Goal: Learn about a topic

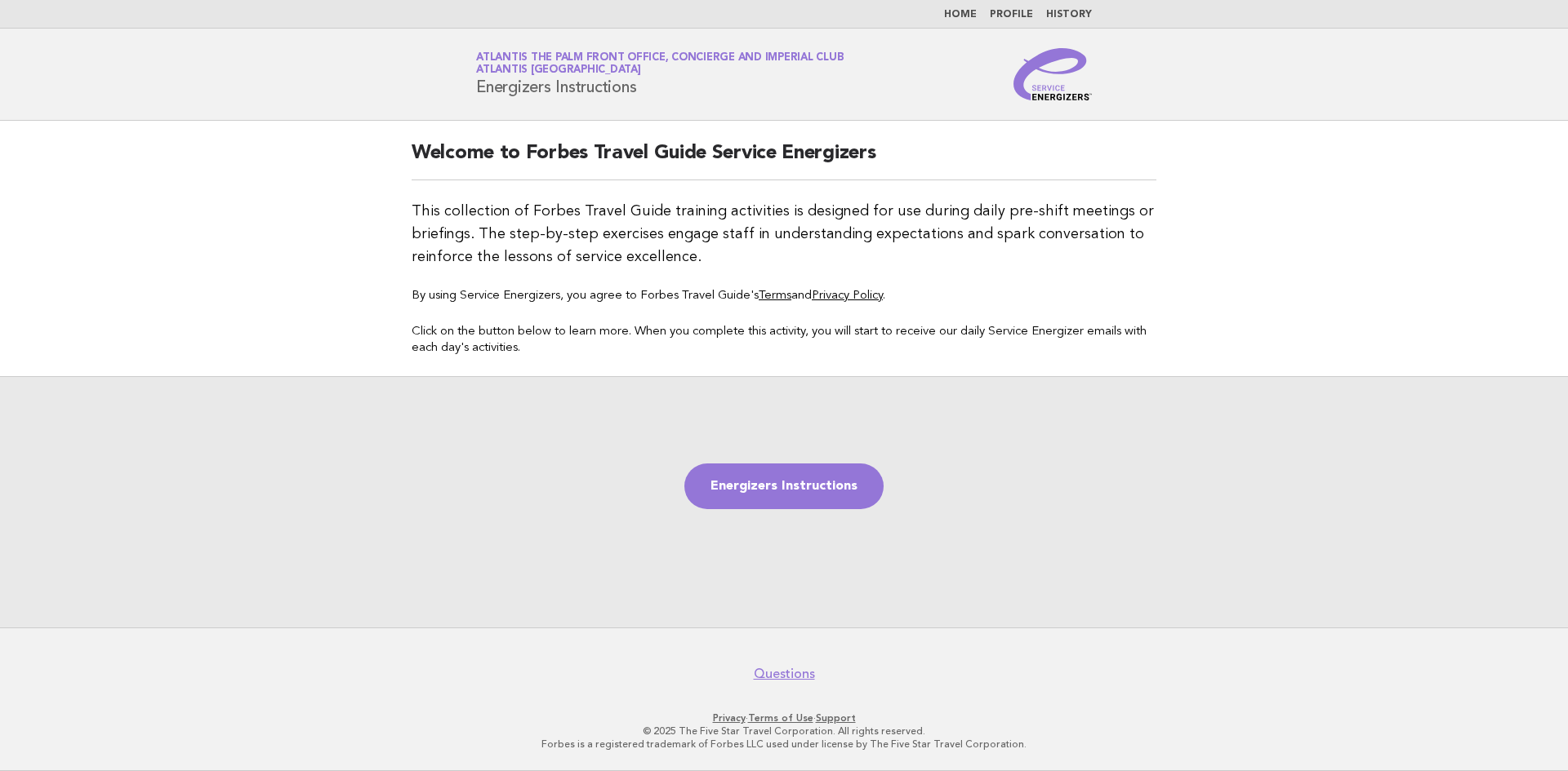
click at [963, 13] on link "Home" at bounding box center [960, 15] width 33 height 10
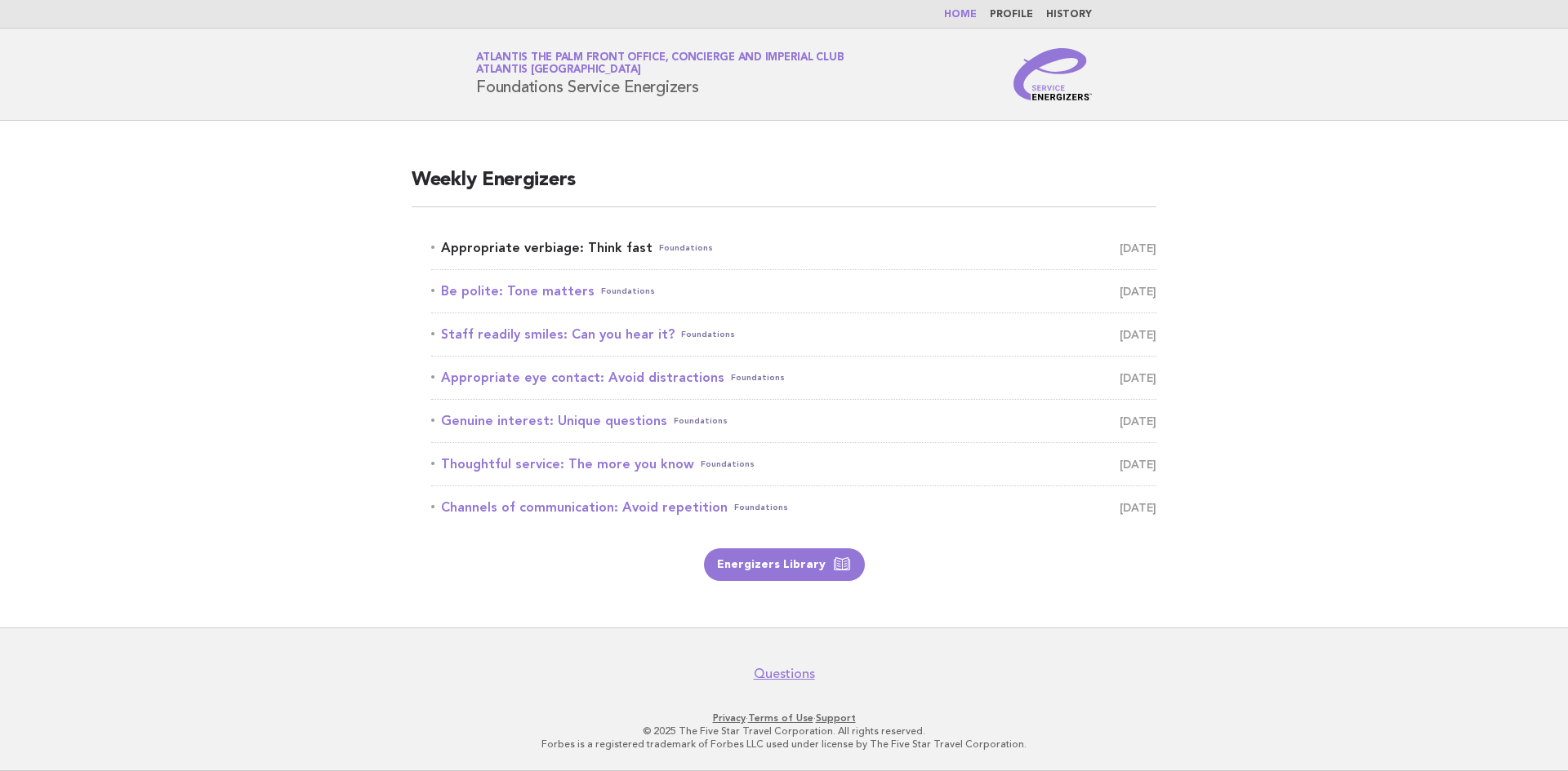
click at [535, 243] on link "Appropriate verbiage: Think fast Foundations September 19" at bounding box center [794, 248] width 725 height 23
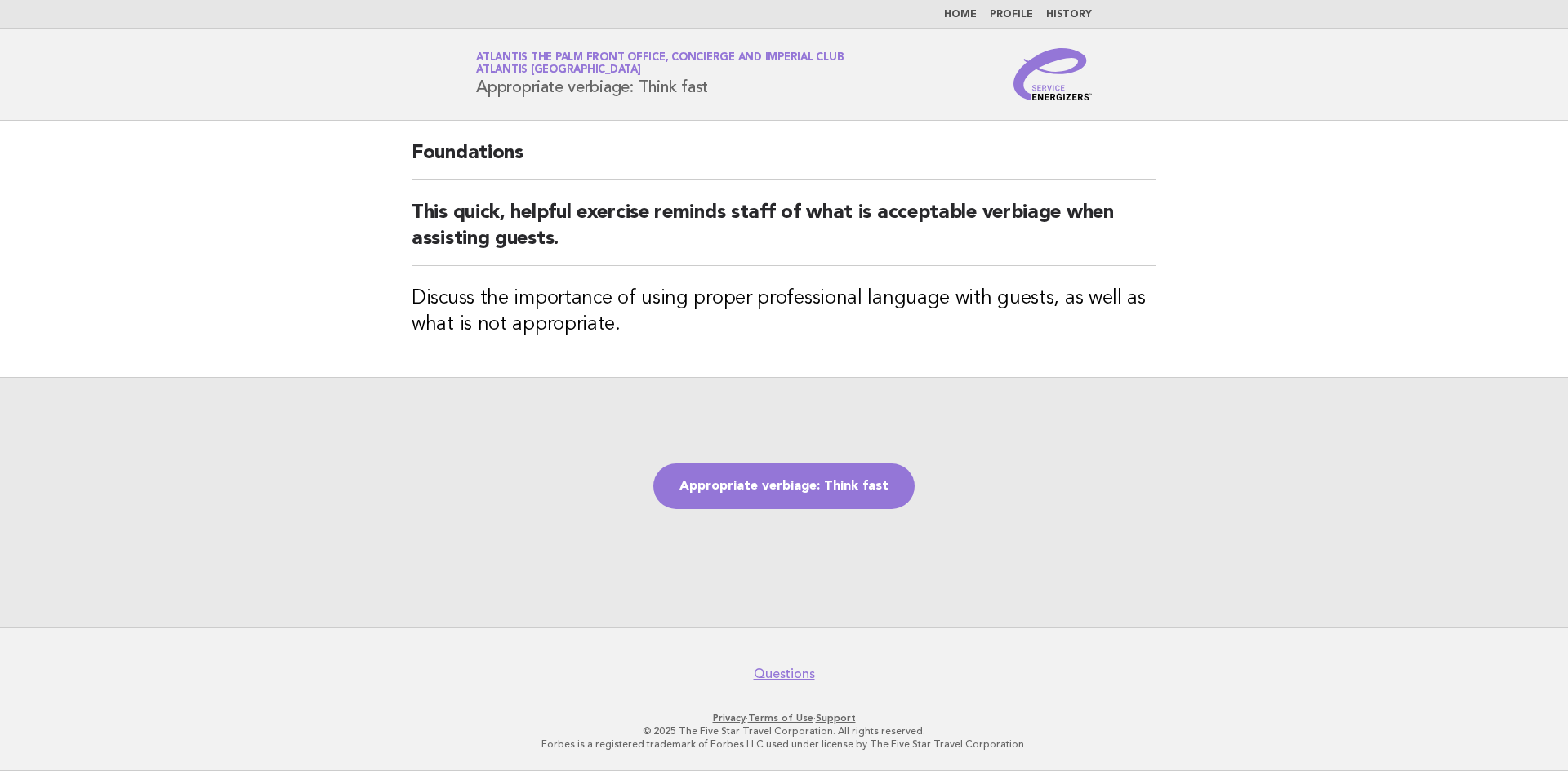
drag, startPoint x: 478, startPoint y: 92, endPoint x: 713, endPoint y: 95, distance: 235.0
click at [713, 95] on h1 "Service Energizers Atlantis The Palm Front Office, Concierge and Imperial Club …" at bounding box center [659, 74] width 367 height 42
copy h1 "Appropriate verbiage: Think fast"
click at [810, 468] on link "Appropriate verbiage: Think fast" at bounding box center [783, 486] width 262 height 46
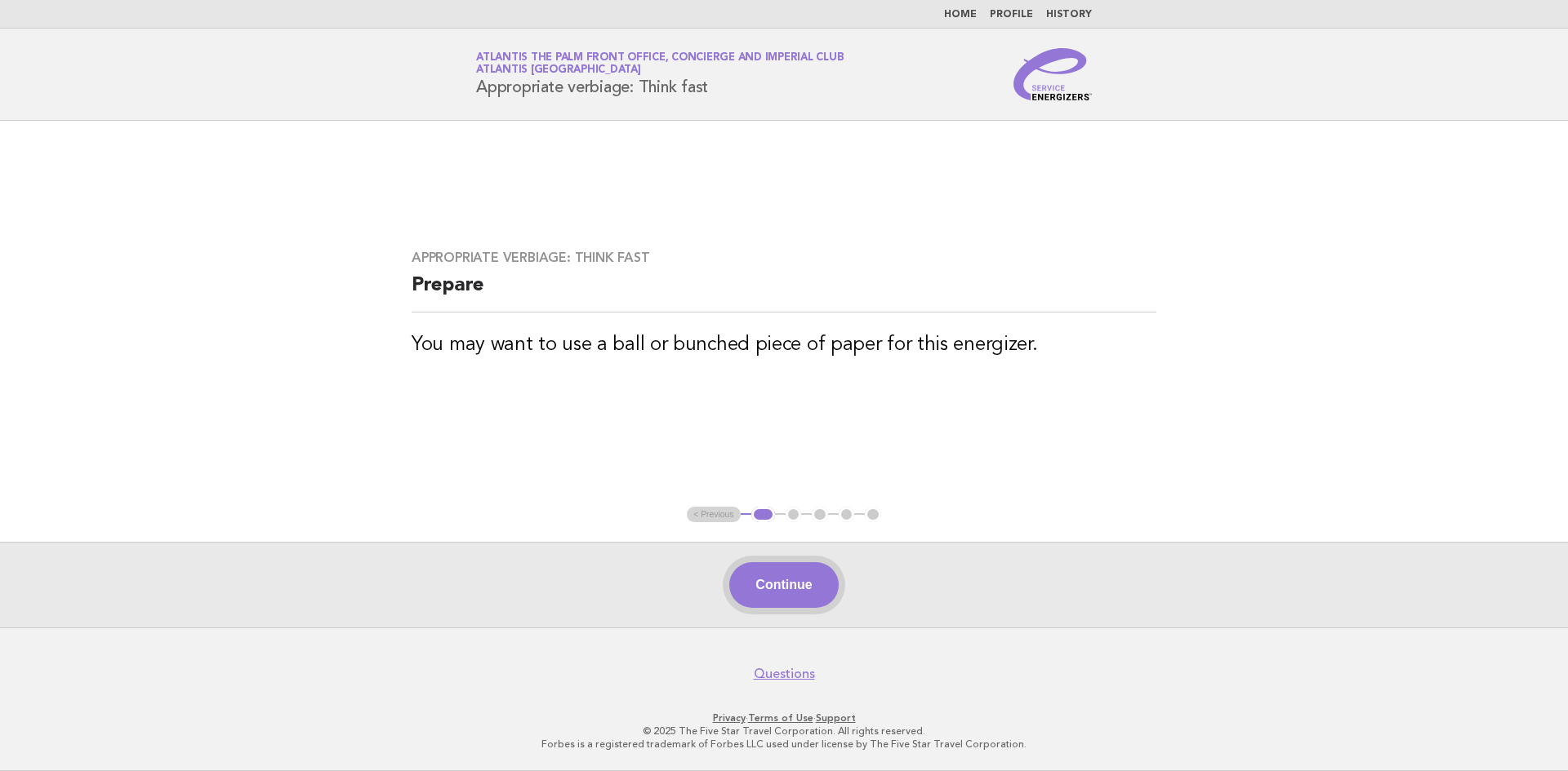
click at [794, 586] on button "Continue" at bounding box center [783, 586] width 108 height 46
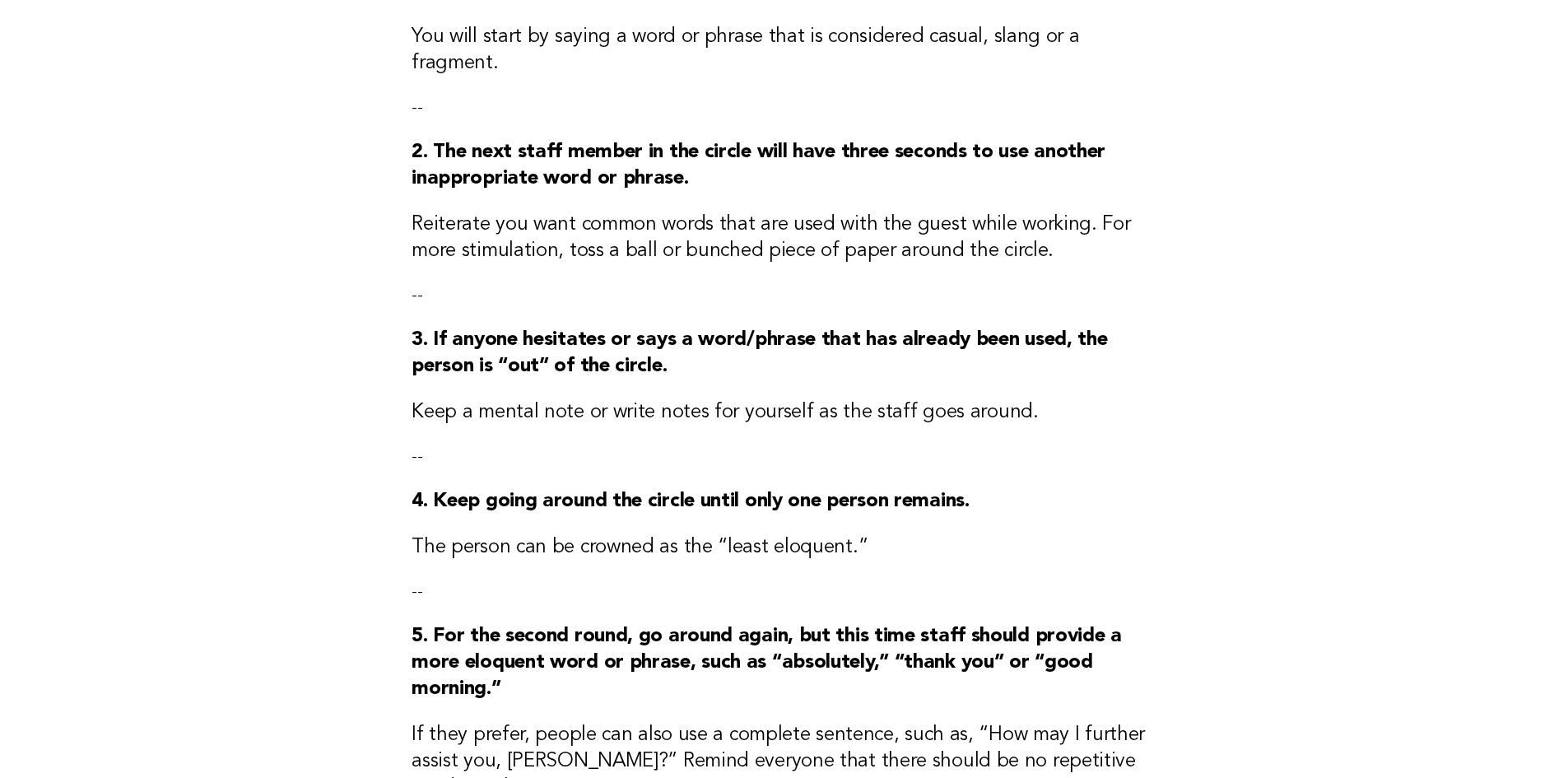
scroll to position [330, 0]
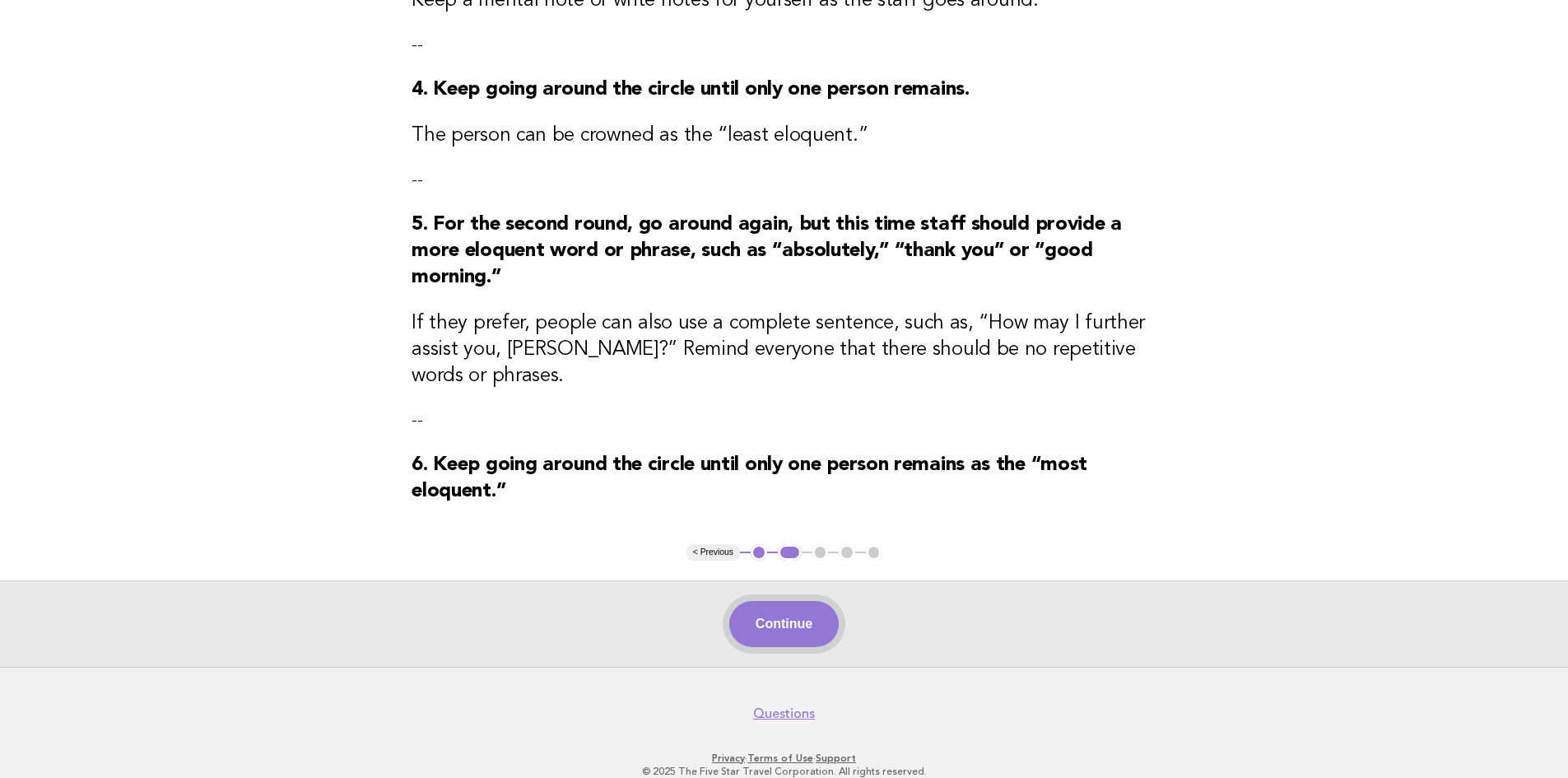
click at [778, 624] on button "Continue" at bounding box center [784, 624] width 109 height 46
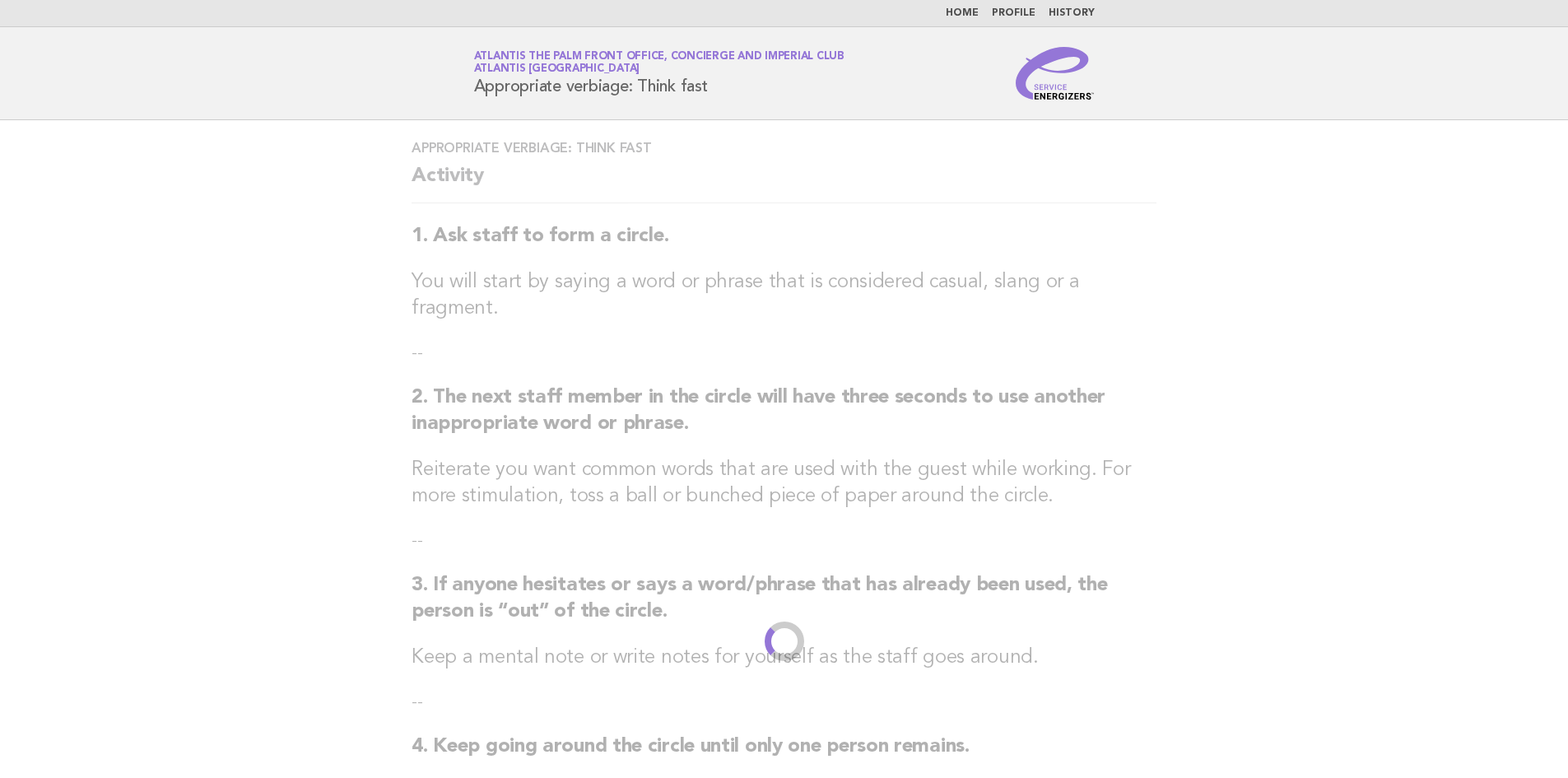
scroll to position [0, 0]
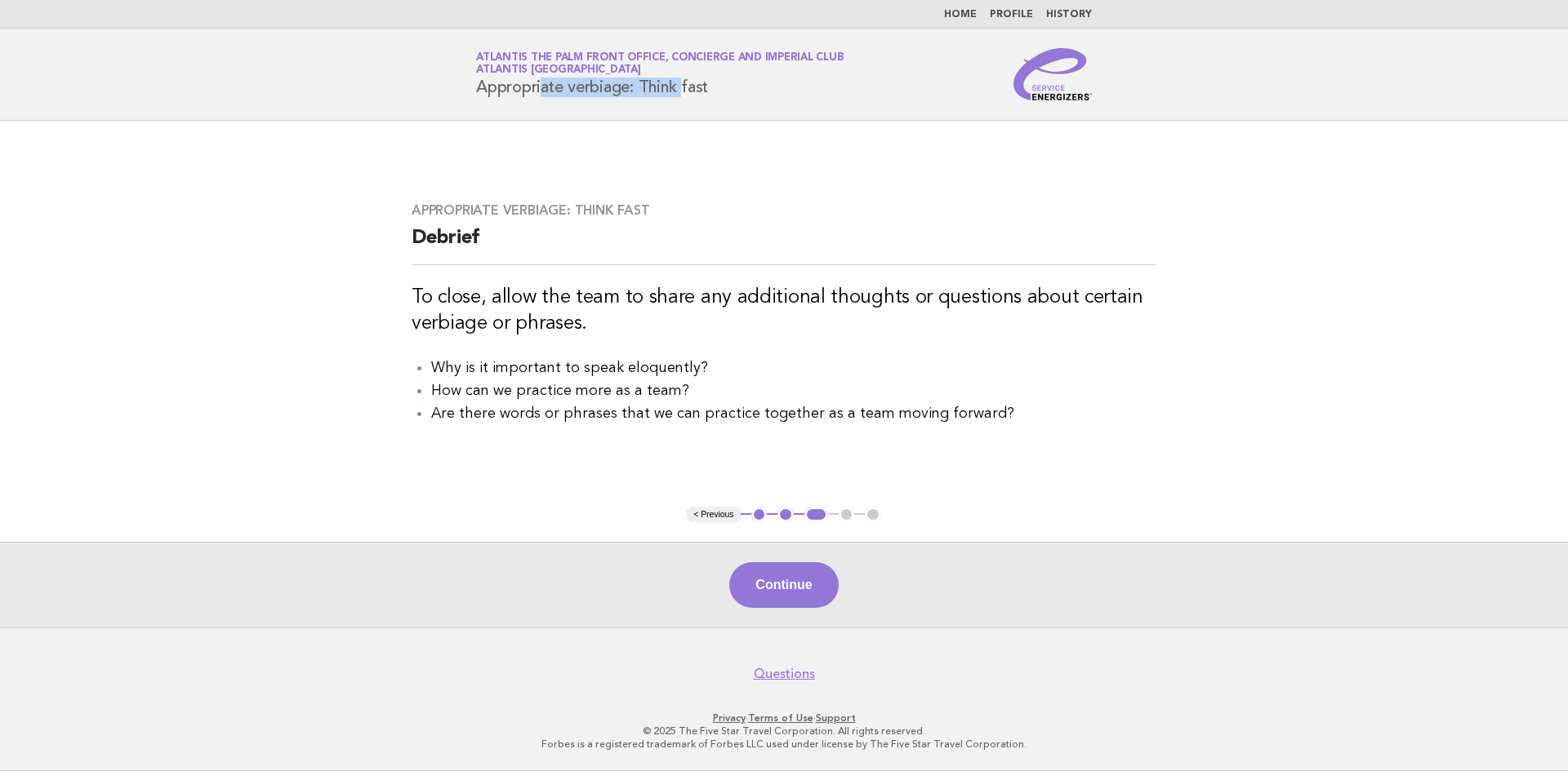
drag, startPoint x: 476, startPoint y: 93, endPoint x: 631, endPoint y: 91, distance: 155.0
click at [631, 91] on h1 "Service Energizers Atlantis The Palm Front Office, Concierge and Imperial Club …" at bounding box center [659, 74] width 367 height 42
copy h1 "Appropriate verbiage"
click at [723, 519] on button "< Previous" at bounding box center [713, 515] width 53 height 17
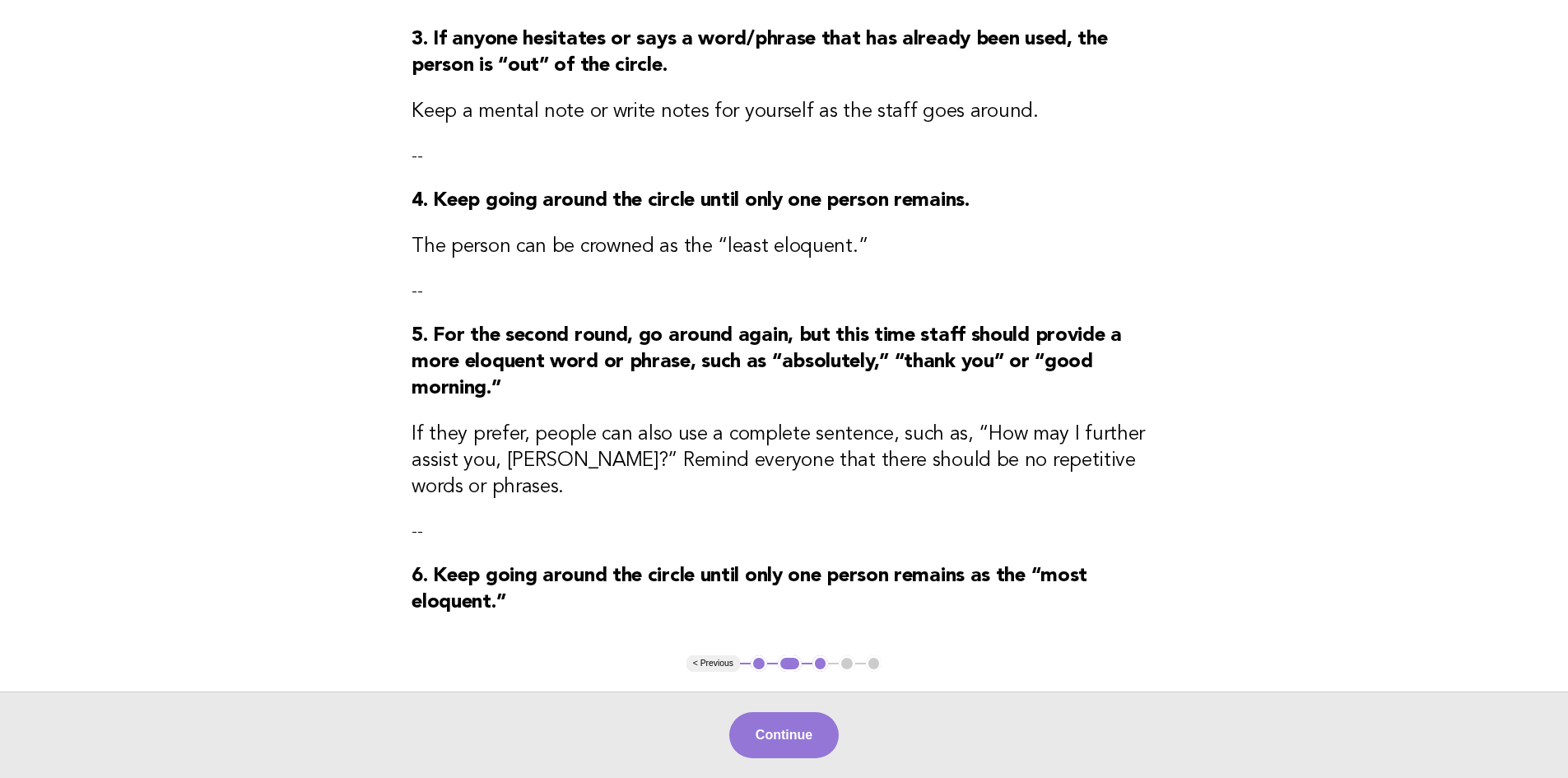
scroll to position [577, 0]
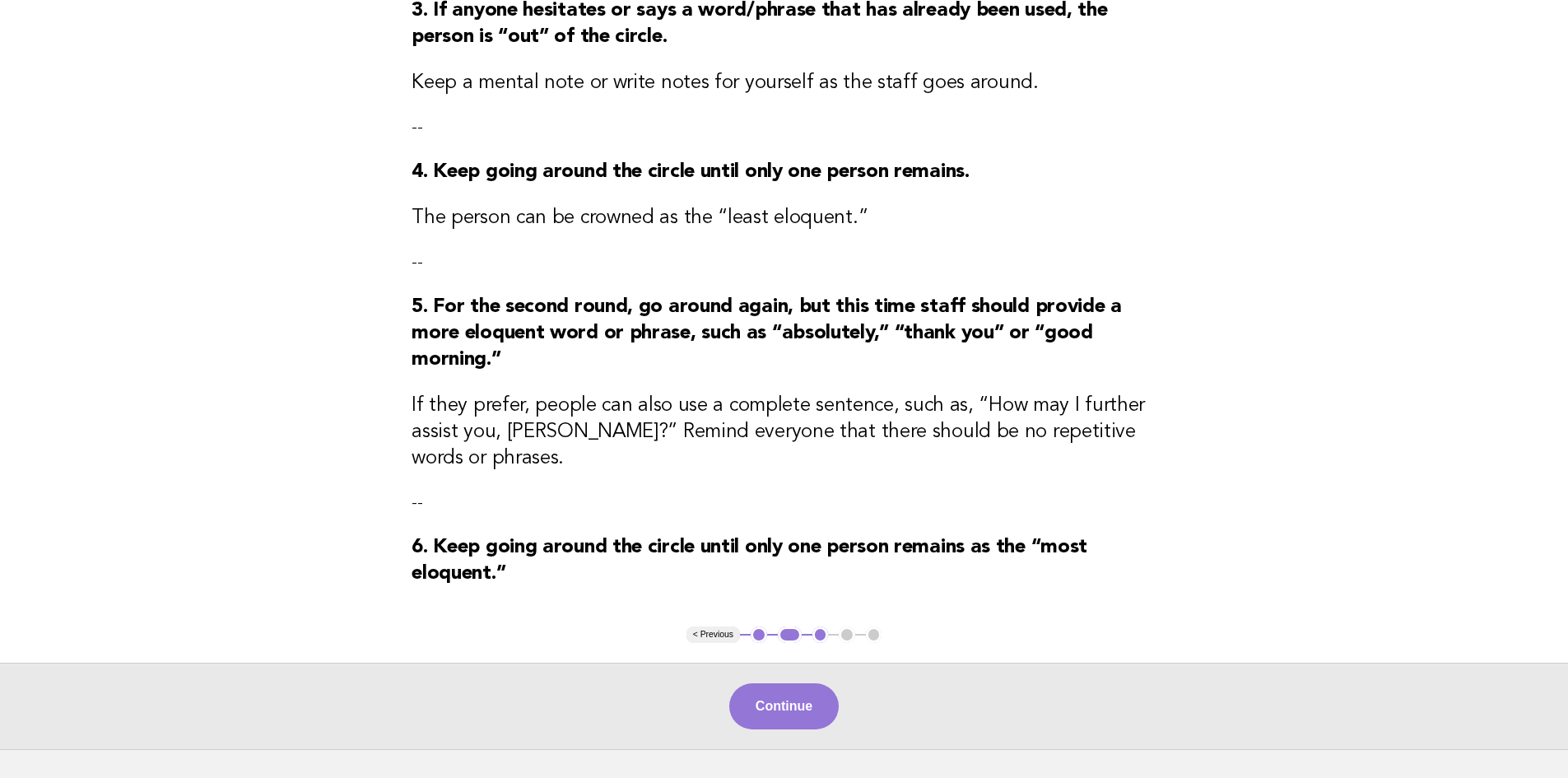
click at [715, 627] on button "< Previous" at bounding box center [714, 635] width 54 height 17
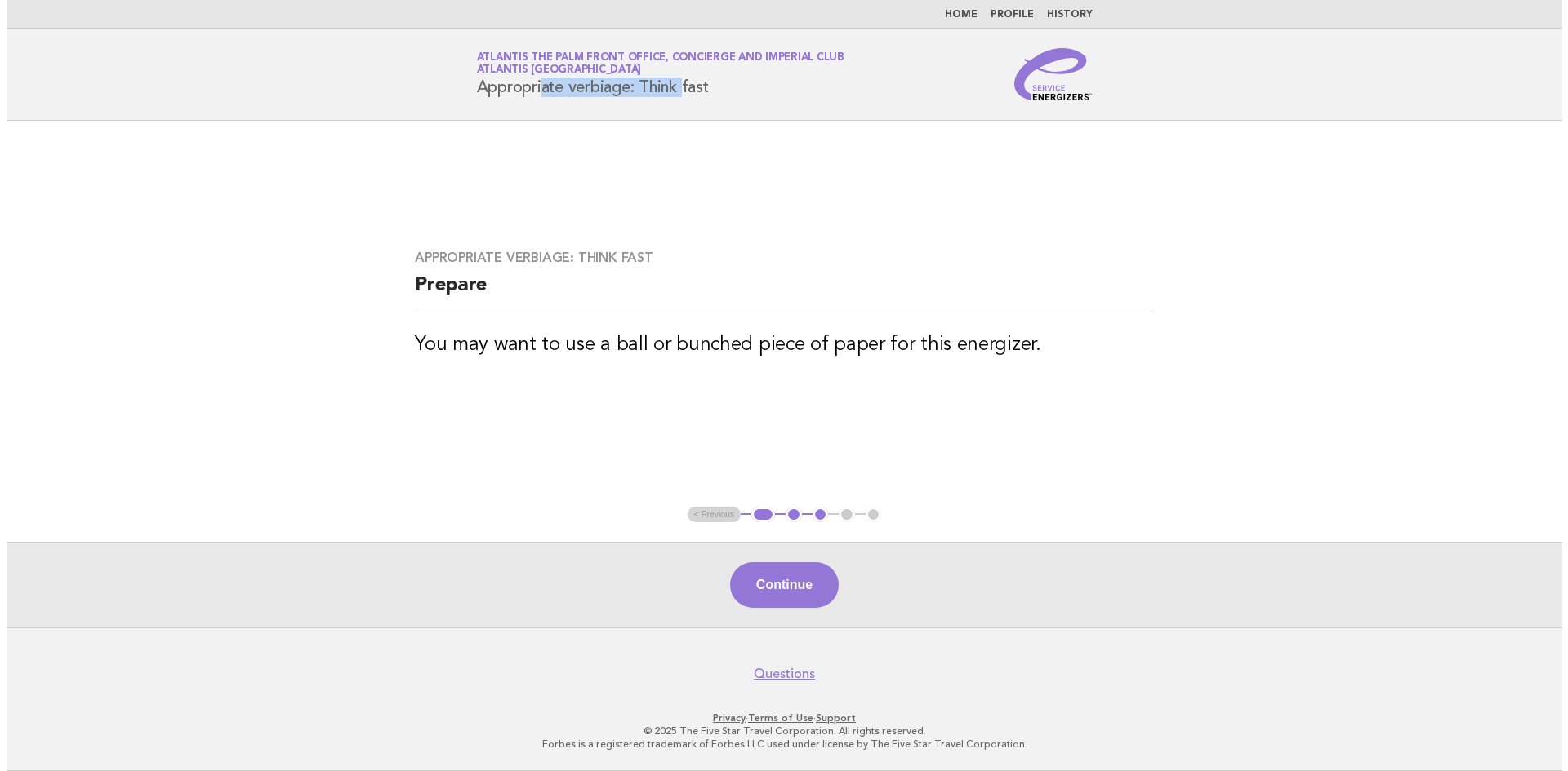
scroll to position [0, 0]
click at [722, 513] on ul "< Previous 1 2 3 4 5" at bounding box center [784, 515] width 195 height 17
click at [970, 19] on link "Home" at bounding box center [960, 15] width 33 height 10
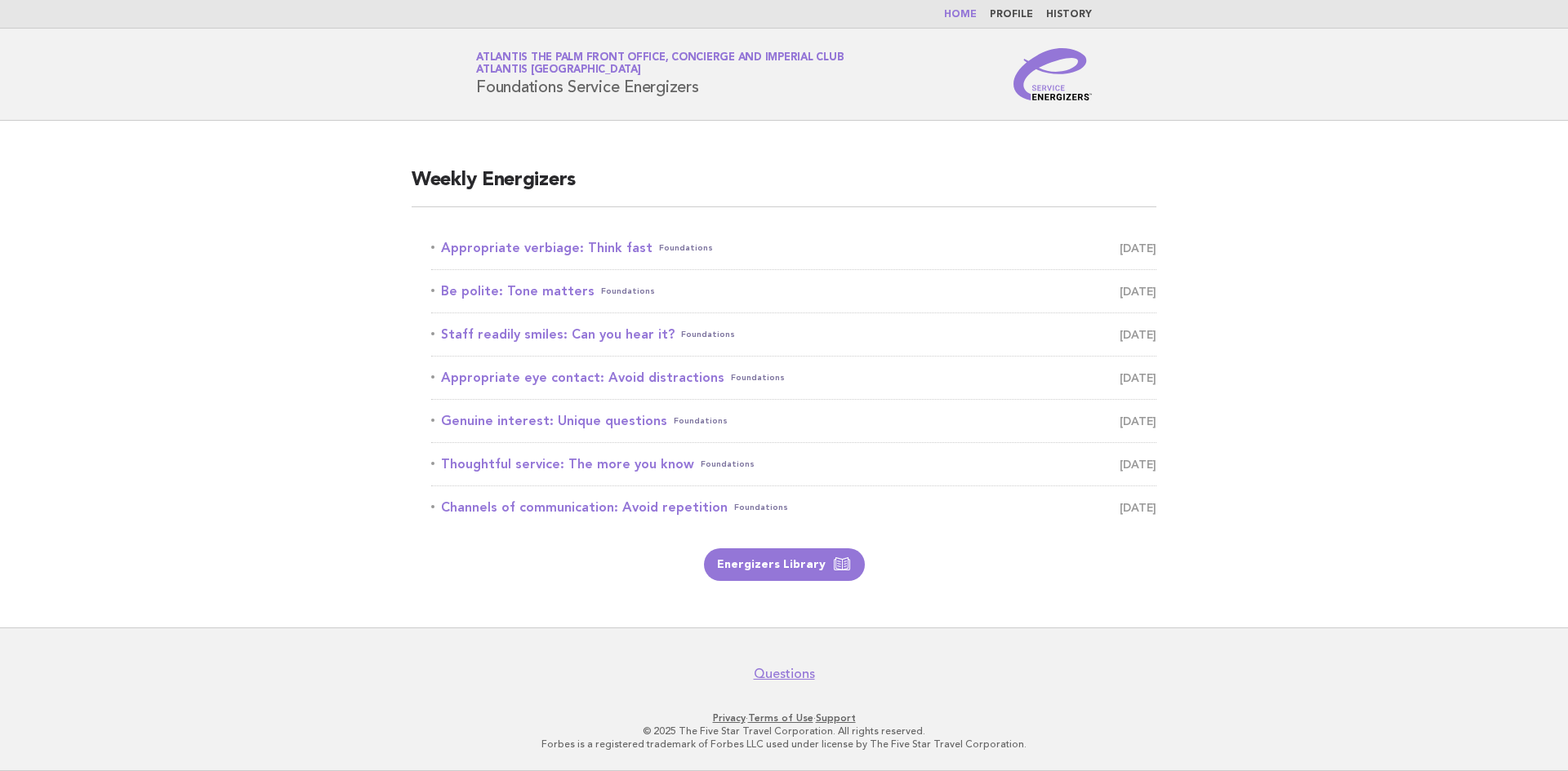
click at [630, 256] on link "Appropriate verbiage: Think fast Foundations [DATE]" at bounding box center [794, 248] width 725 height 23
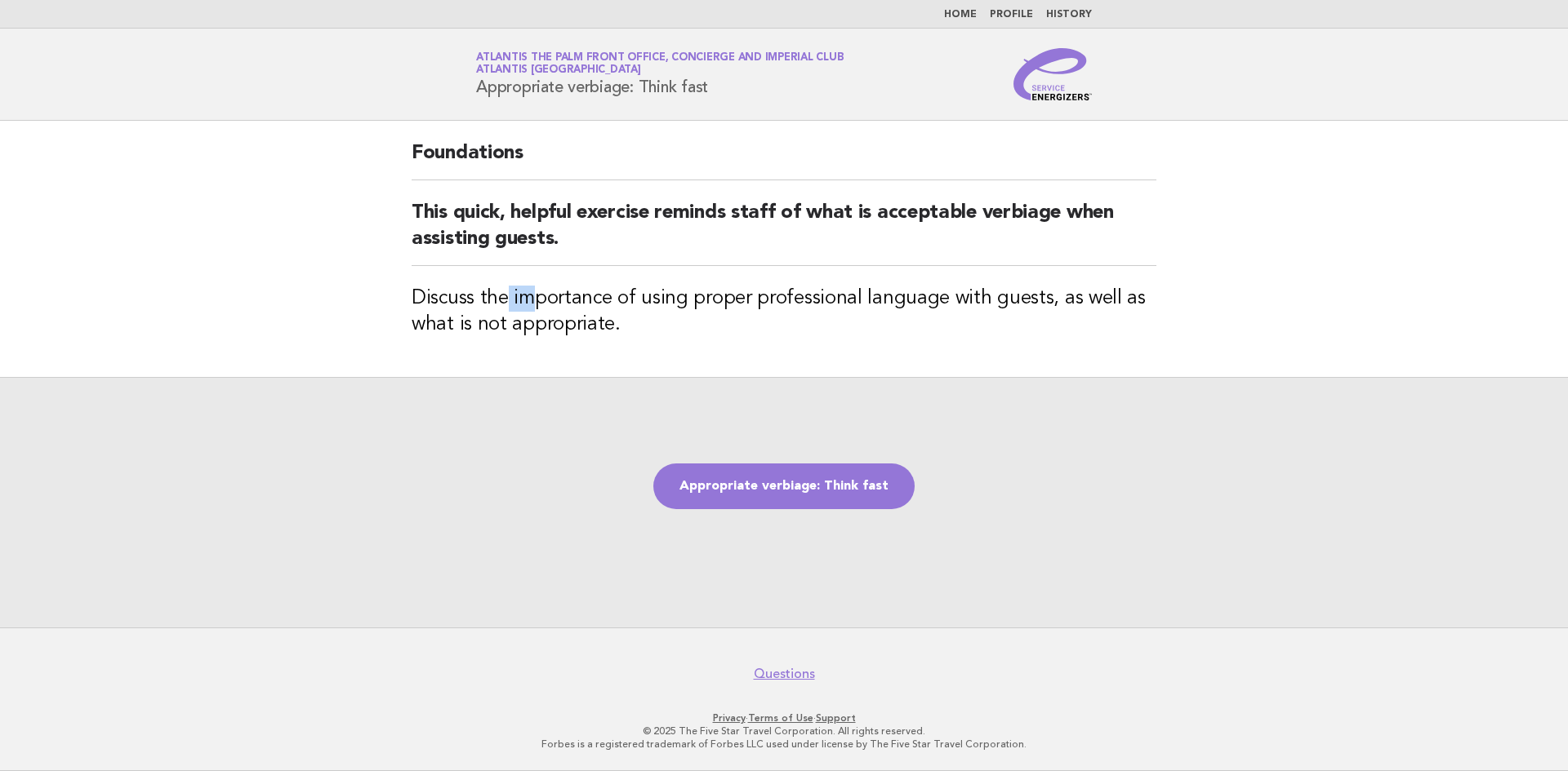
drag, startPoint x: 509, startPoint y: 297, endPoint x: 539, endPoint y: 296, distance: 30.0
click at [539, 296] on h3 "Discuss the importance of using proper professional language with guests, as we…" at bounding box center [783, 311] width 745 height 52
click at [535, 296] on h3 "Discuss the importance of using proper professional language with guests, as we…" at bounding box center [783, 311] width 745 height 52
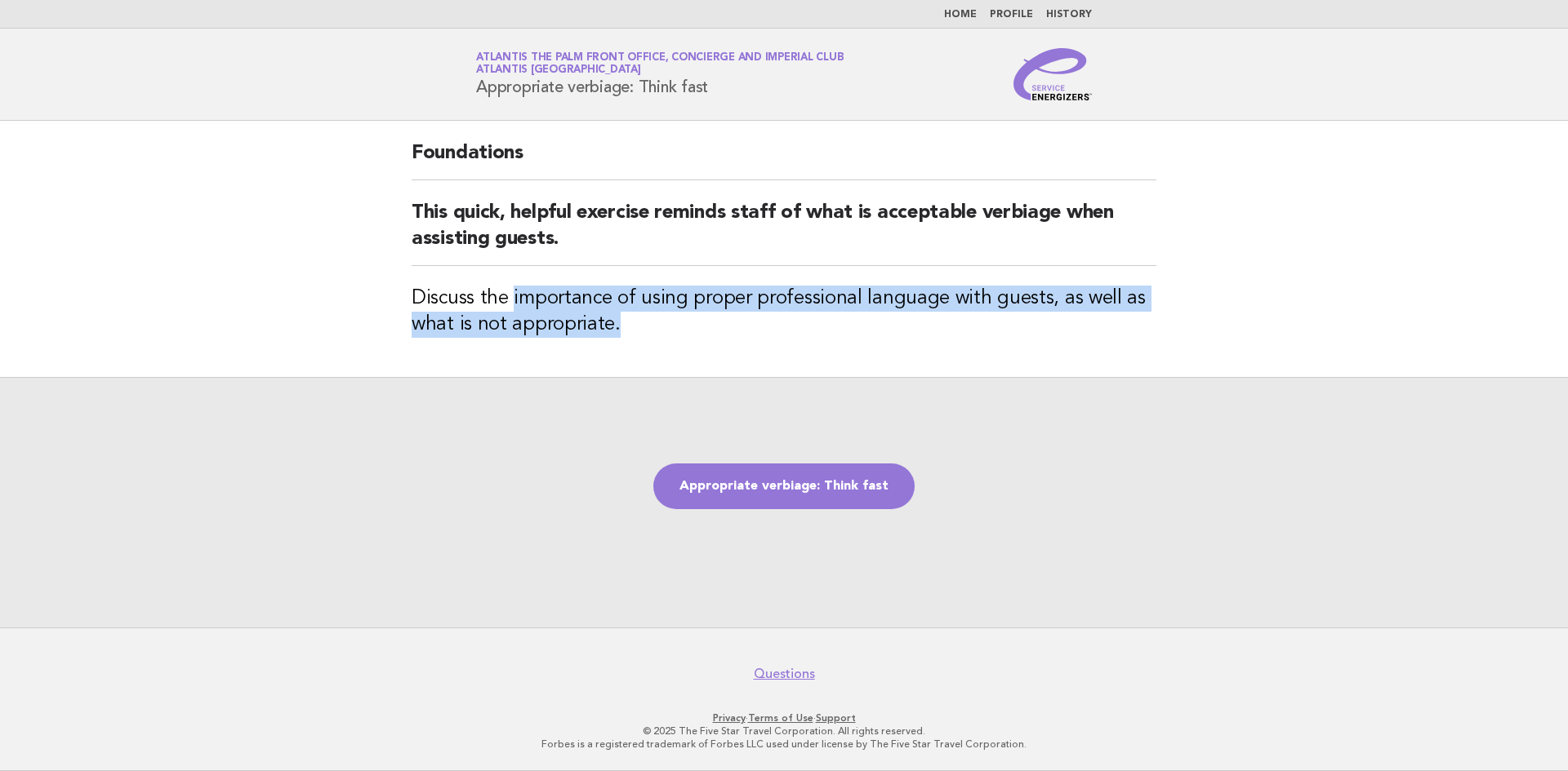
drag, startPoint x: 512, startPoint y: 293, endPoint x: 657, endPoint y: 333, distance: 150.4
click at [666, 328] on h3 "Discuss the importance of using proper professional language with guests, as we…" at bounding box center [783, 311] width 745 height 52
copy h3 "importance of using proper professional language with guests, as well as what i…"
click at [836, 483] on link "Appropriate verbiage: Think fast" at bounding box center [783, 486] width 262 height 46
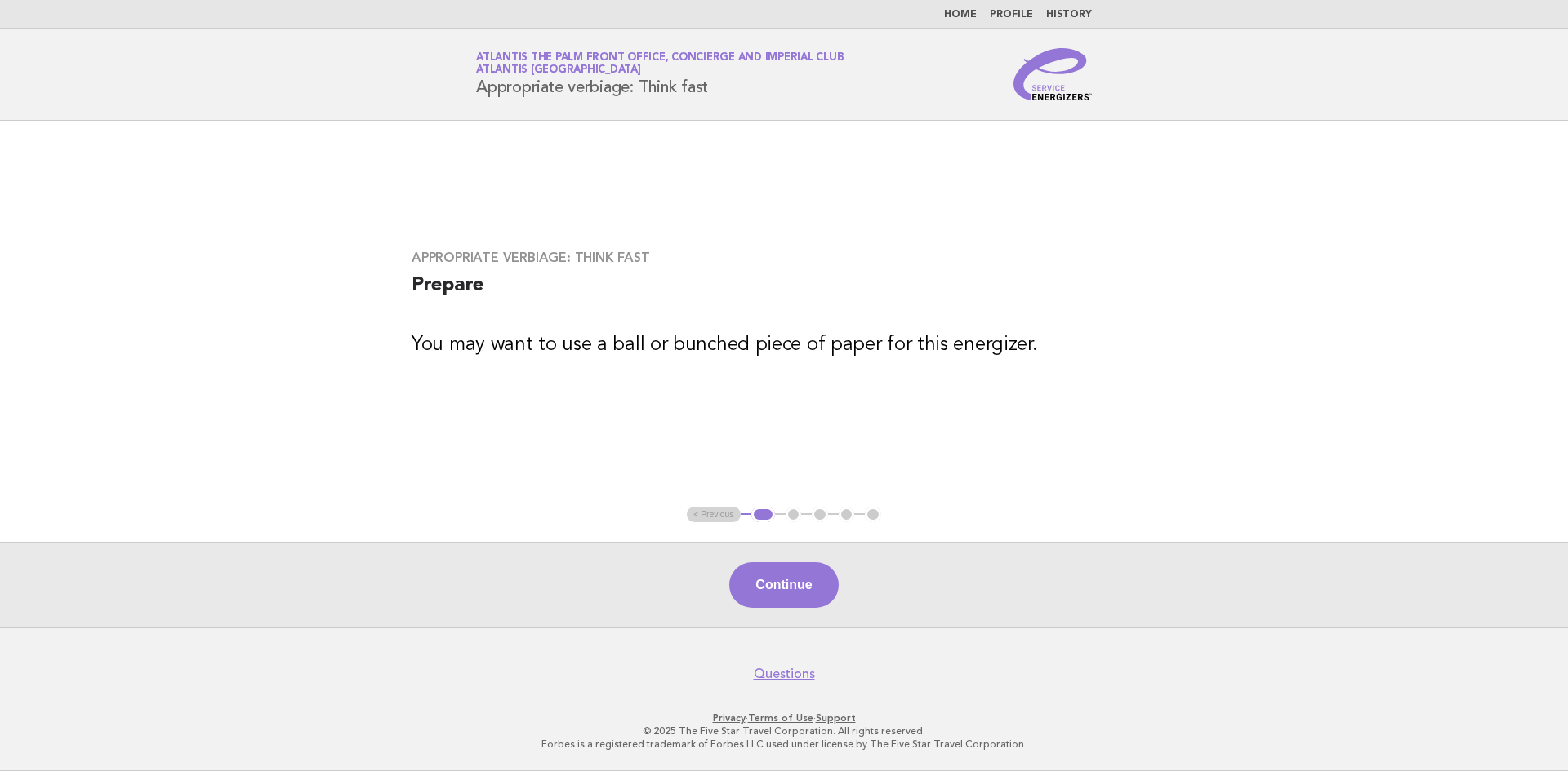
click at [794, 599] on button "Continue" at bounding box center [783, 586] width 108 height 46
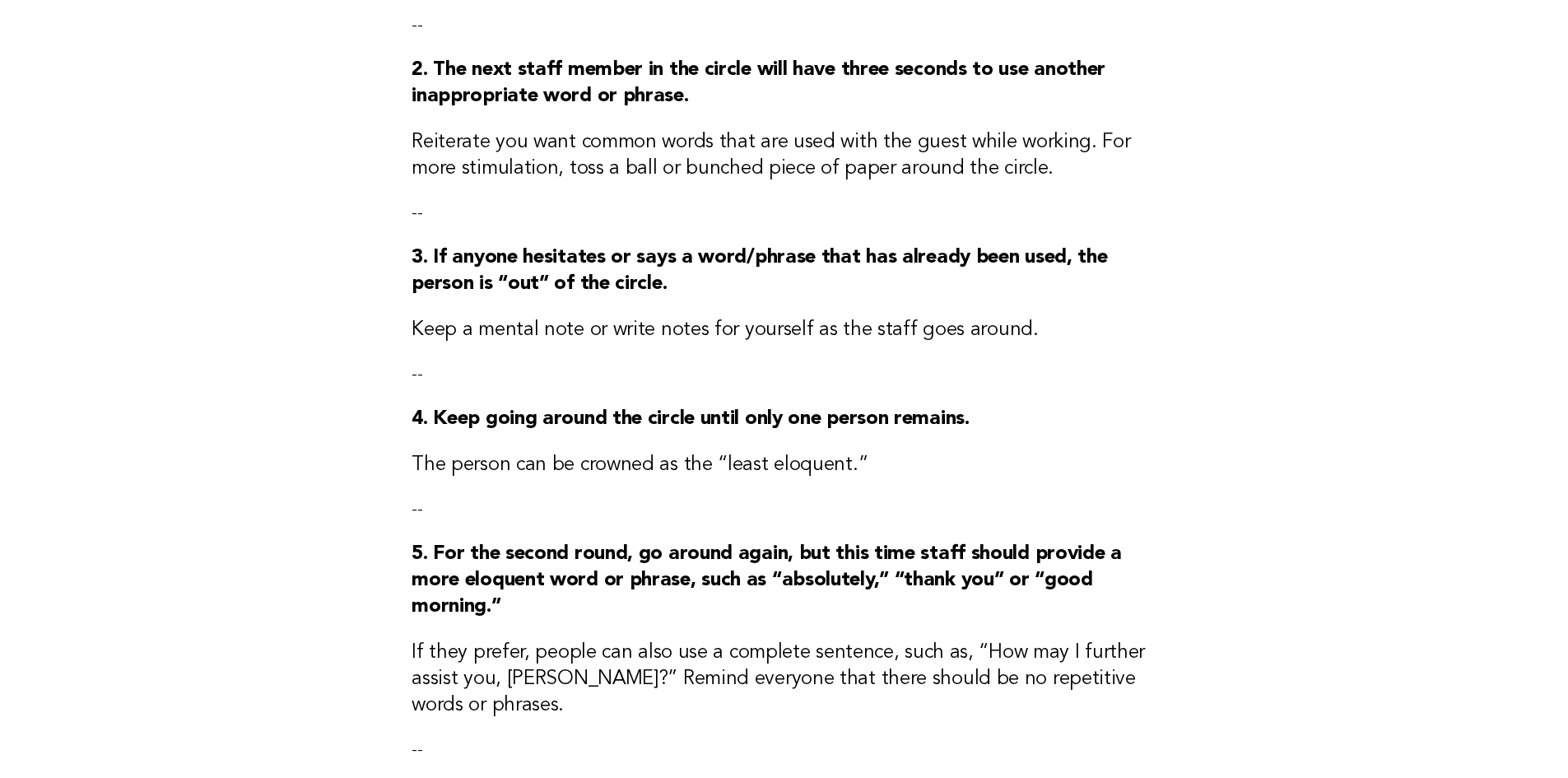
scroll to position [674, 0]
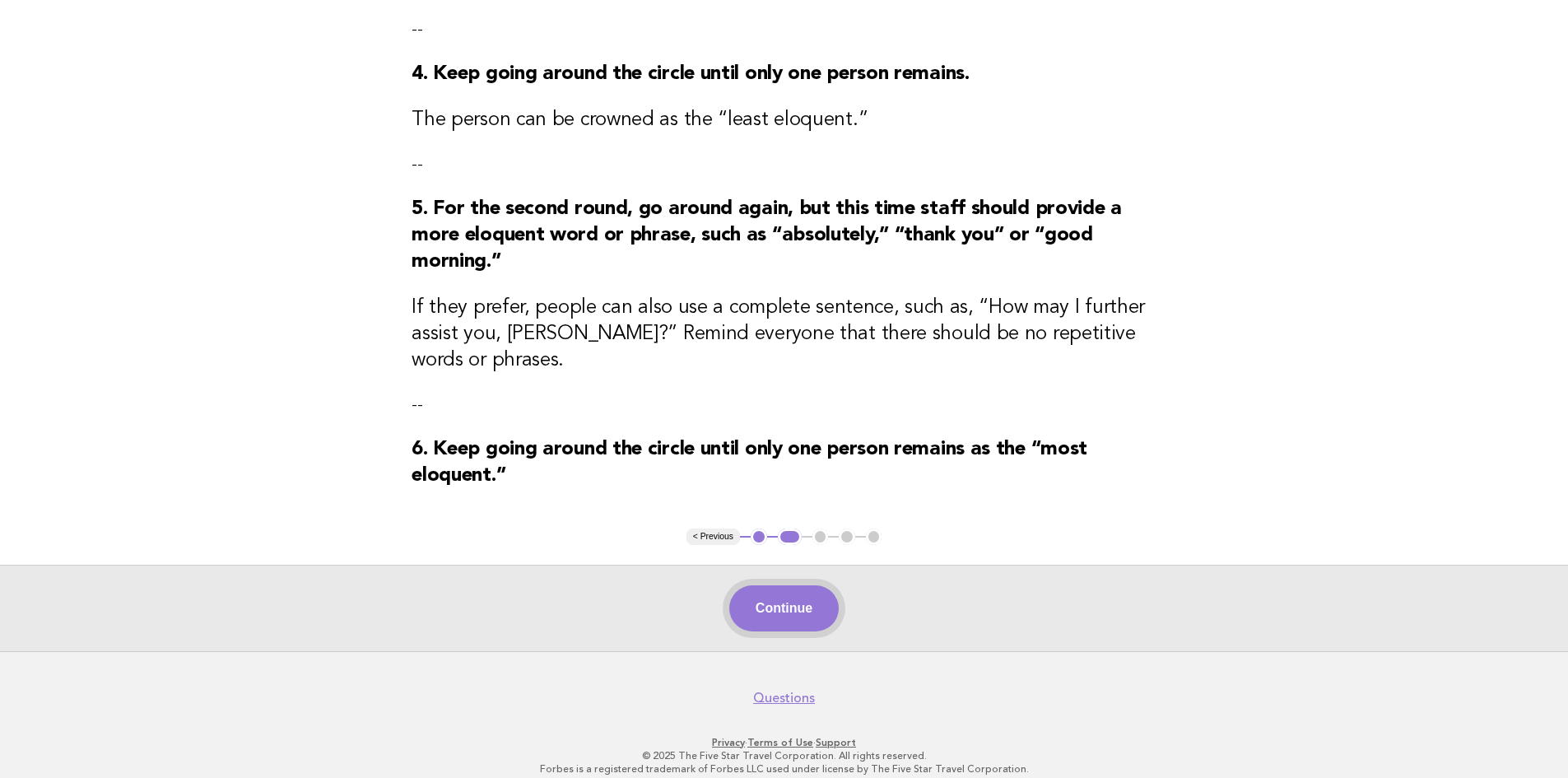
click at [825, 600] on button "Continue" at bounding box center [784, 609] width 109 height 46
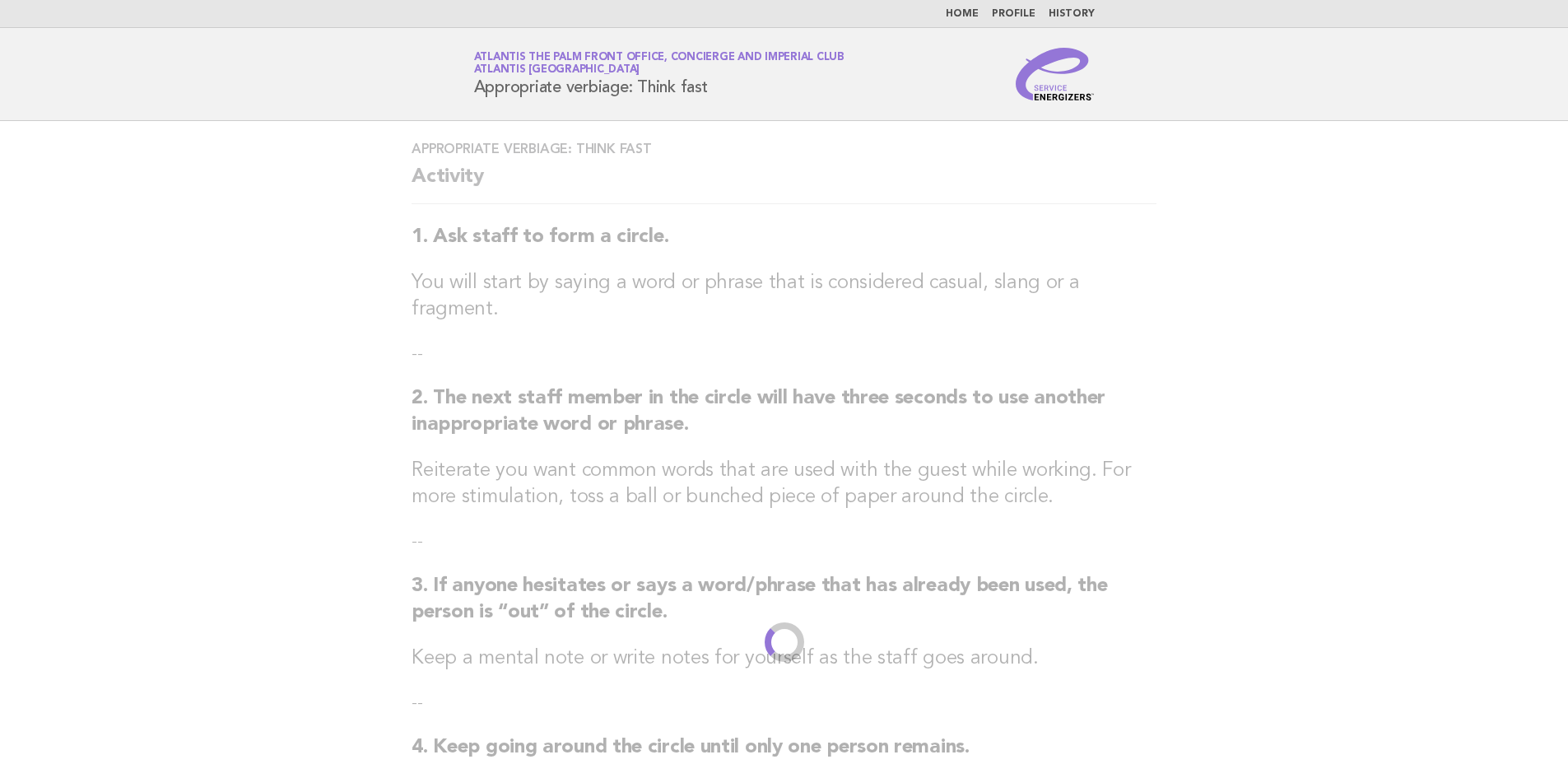
scroll to position [0, 0]
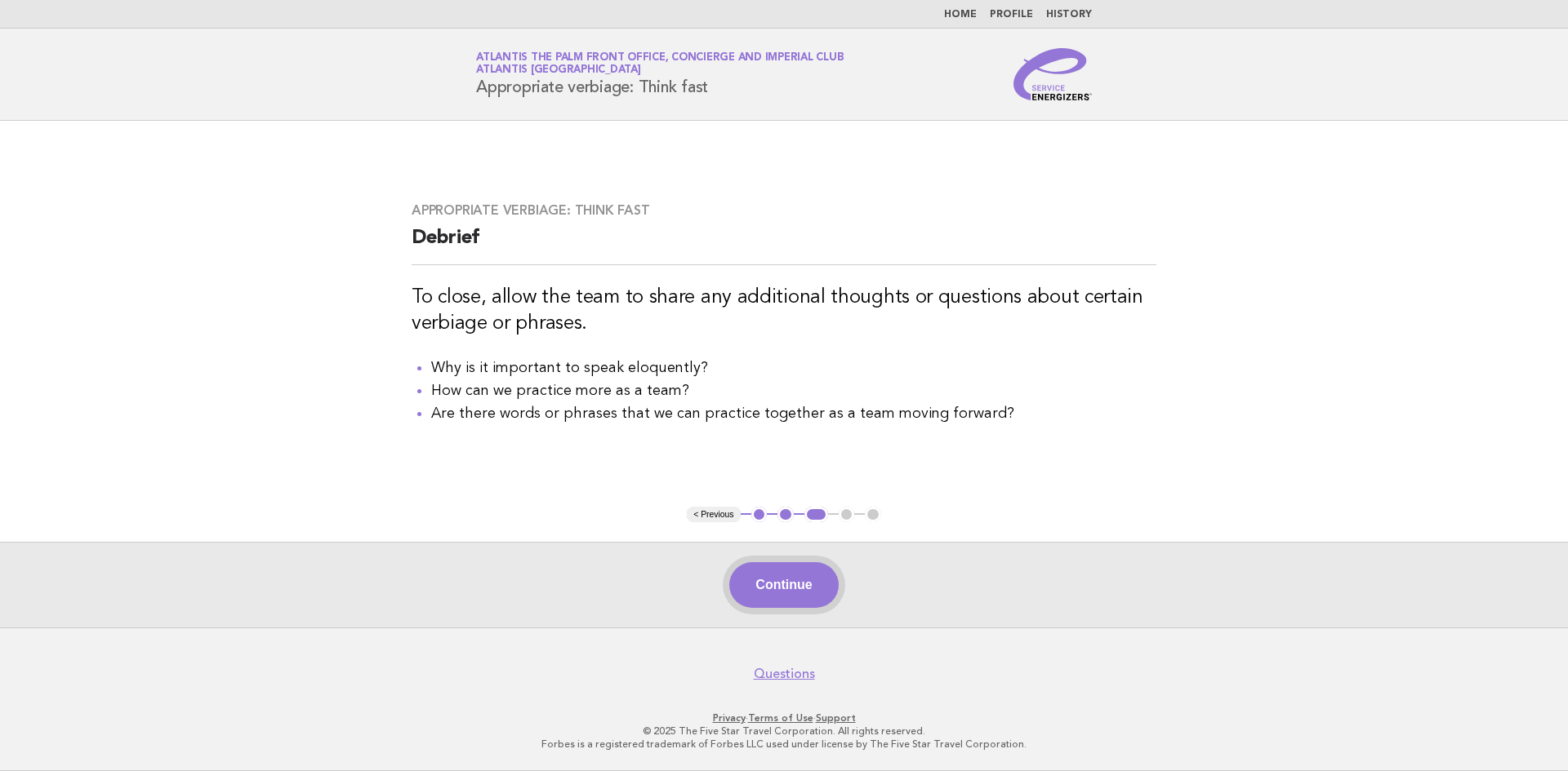
click at [764, 573] on button "Continue" at bounding box center [783, 586] width 108 height 46
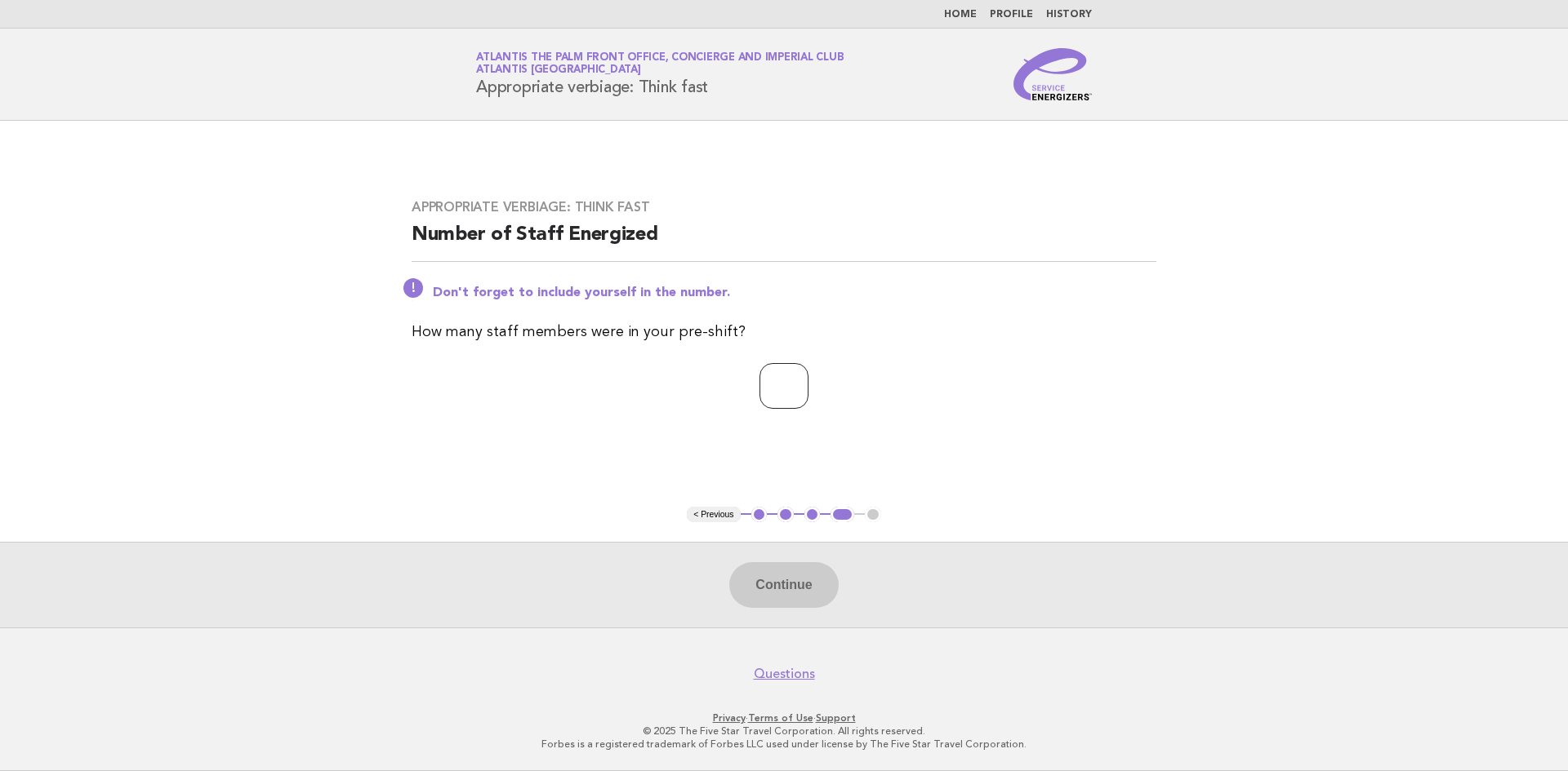
click at [796, 392] on input "number" at bounding box center [783, 386] width 49 height 46
type input "*"
click at [790, 595] on button "Continue" at bounding box center [783, 586] width 108 height 46
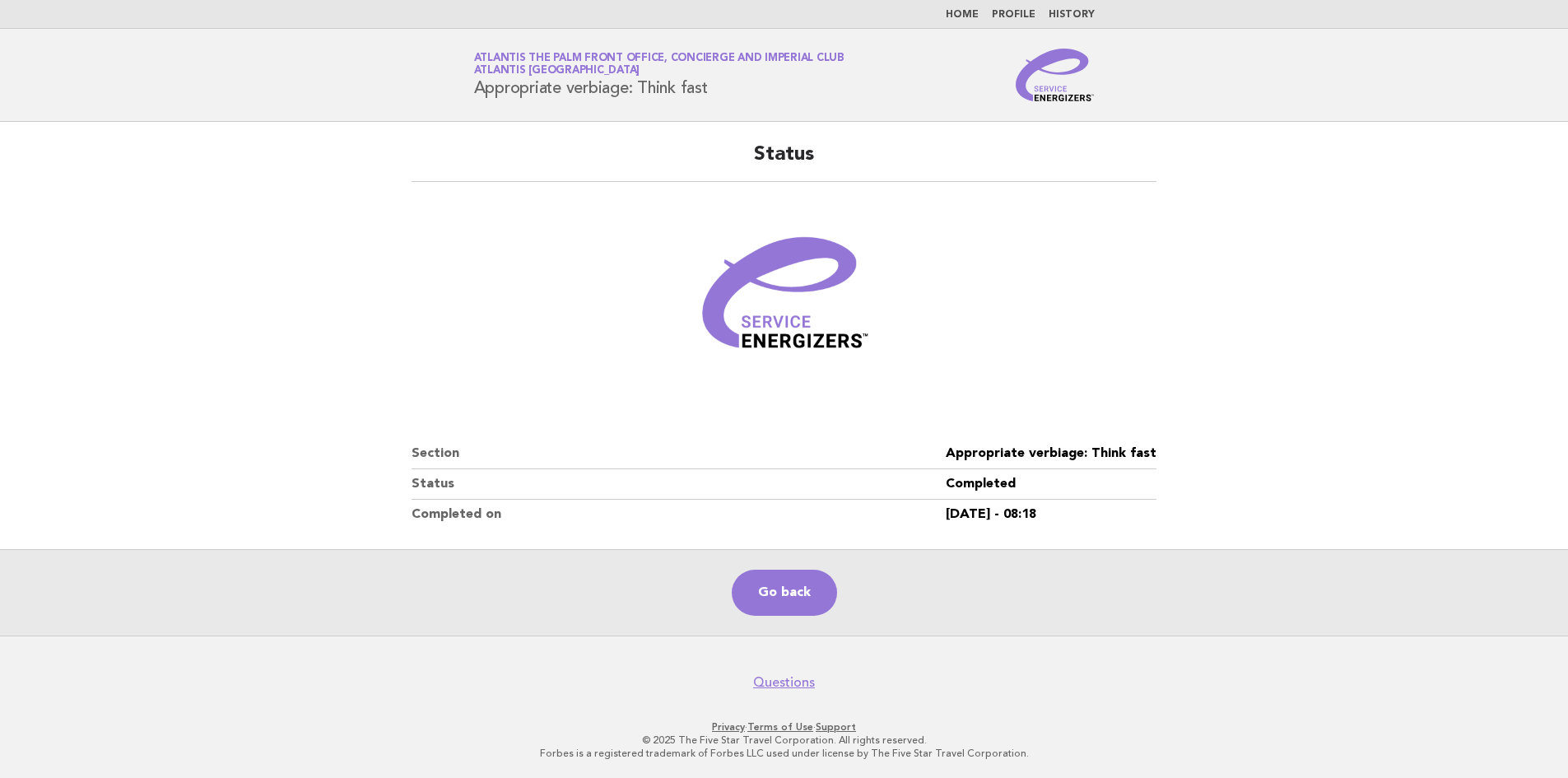
drag, startPoint x: 1567, startPoint y: 354, endPoint x: 1500, endPoint y: 324, distance: 73.4
click at [1567, 354] on main "Status Section Appropriate verbiage: Think fast Status Completed Completed on […" at bounding box center [784, 379] width 1568 height 514
